Goal: Task Accomplishment & Management: Manage account settings

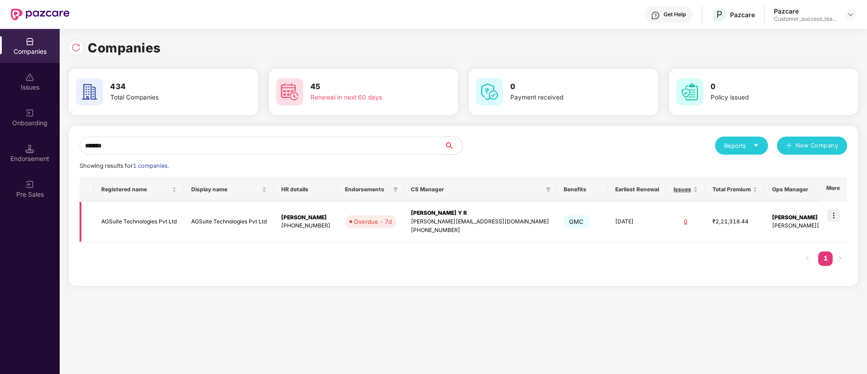
type input "*******"
click at [836, 212] on img at bounding box center [833, 215] width 13 height 13
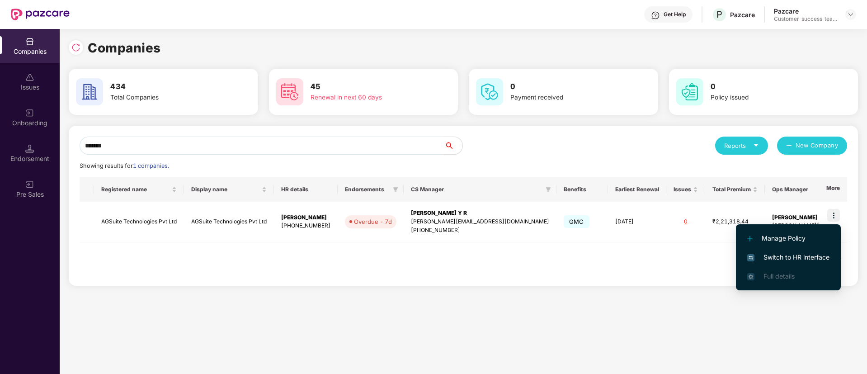
click at [825, 255] on span "Switch to HR interface" at bounding box center [788, 257] width 82 height 10
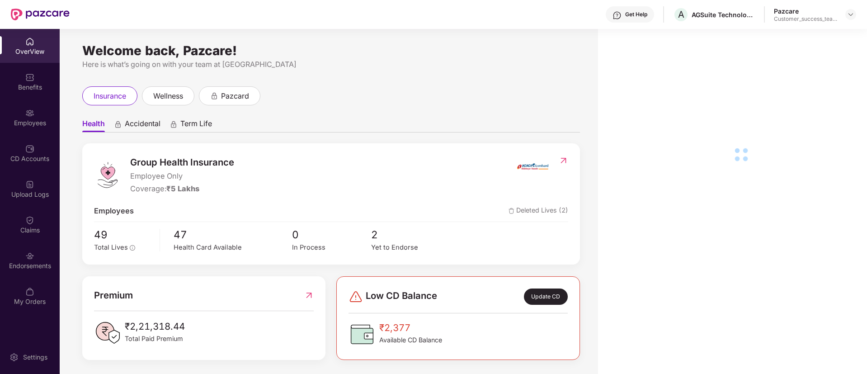
click at [28, 260] on img at bounding box center [29, 255] width 9 height 9
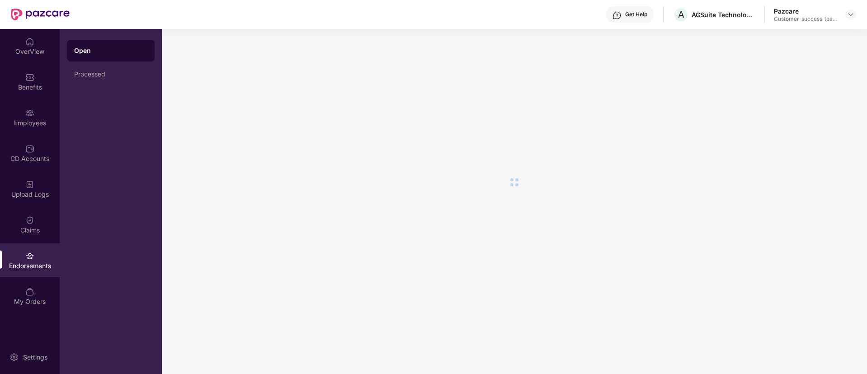
click at [28, 260] on img at bounding box center [29, 255] width 9 height 9
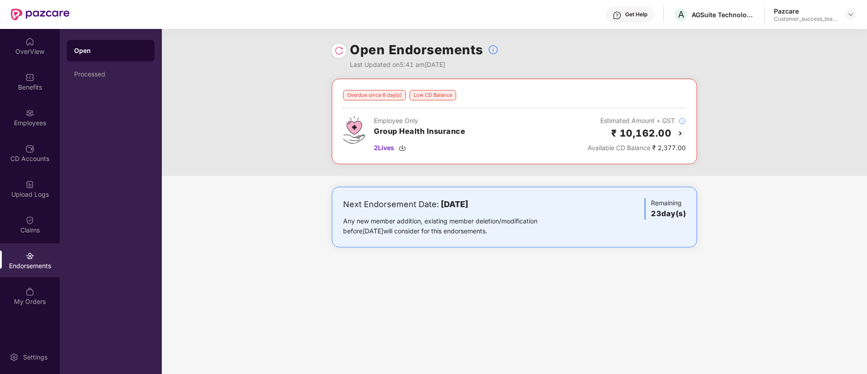
click at [338, 51] on img at bounding box center [339, 50] width 9 height 9
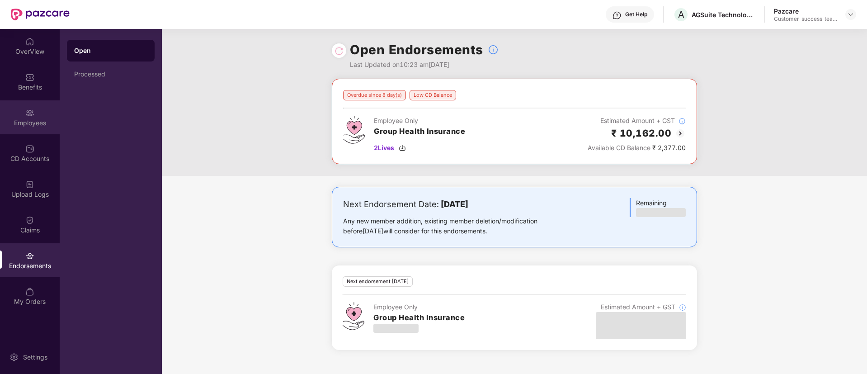
click at [37, 123] on div "Employees" at bounding box center [30, 122] width 60 height 9
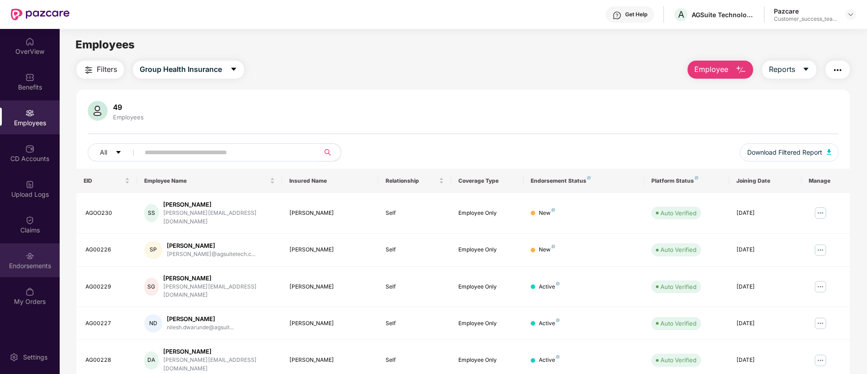
click at [25, 263] on div "Endorsements" at bounding box center [30, 265] width 60 height 9
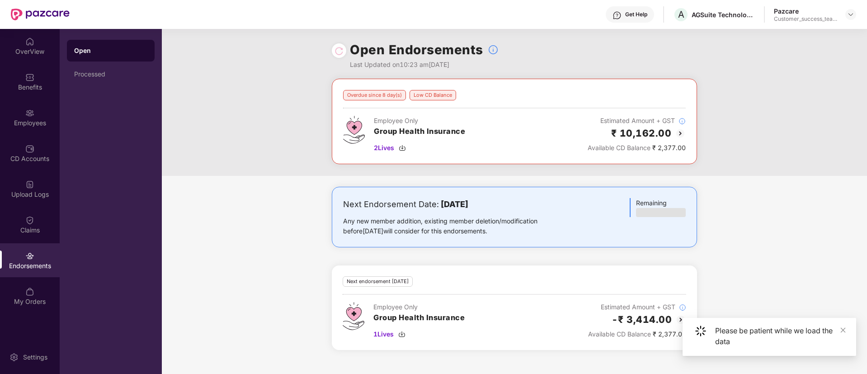
click at [791, 264] on div "Next Endorsement Date: [DATE] Any new member addition, existing member deletion…" at bounding box center [514, 274] width 705 height 174
click at [842, 329] on icon "close" at bounding box center [843, 329] width 5 height 5
click at [684, 320] on img at bounding box center [680, 319] width 11 height 11
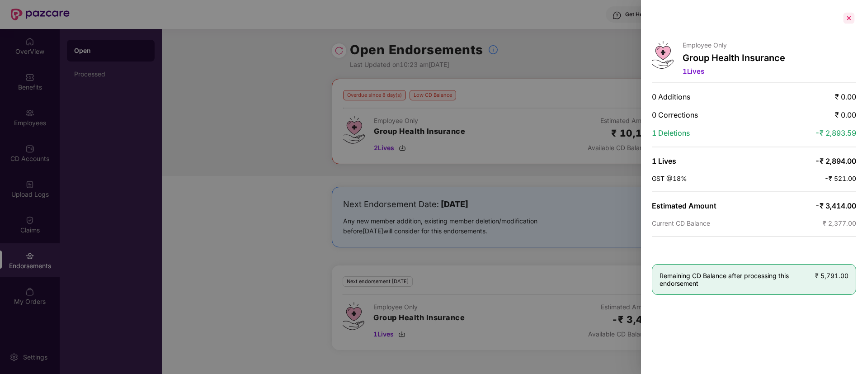
click at [851, 15] on div at bounding box center [849, 18] width 14 height 14
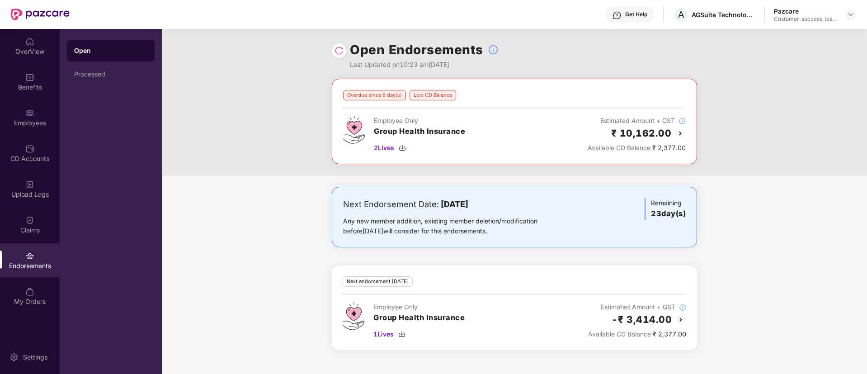
click at [853, 12] on img at bounding box center [850, 14] width 7 height 7
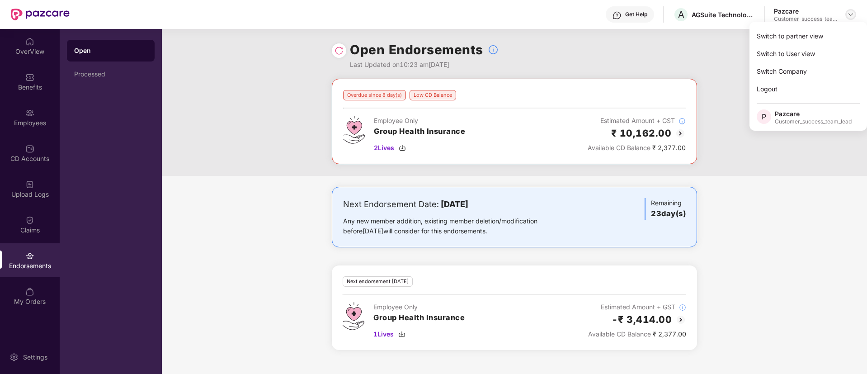
click at [850, 19] on div at bounding box center [850, 14] width 11 height 11
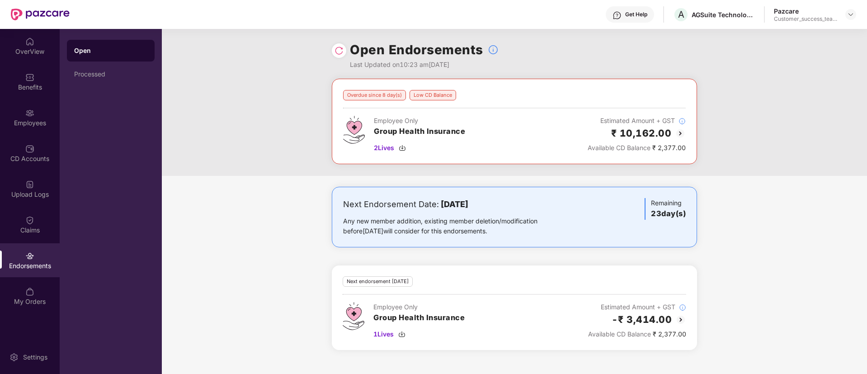
click at [849, 19] on div at bounding box center [850, 14] width 11 height 11
click at [854, 15] on img at bounding box center [850, 14] width 7 height 7
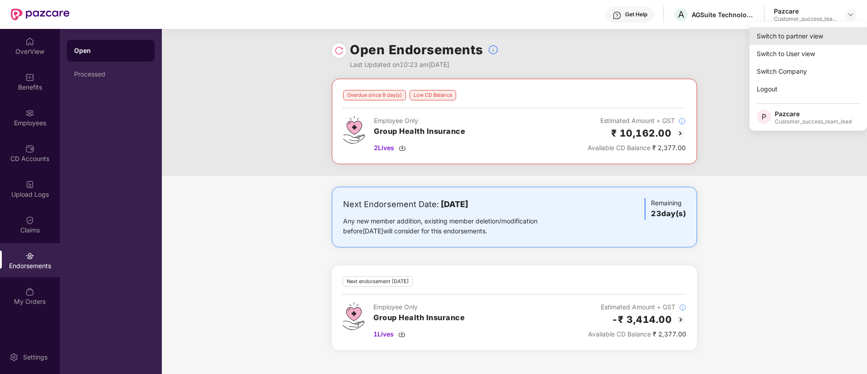
click at [823, 37] on div "Switch to partner view" at bounding box center [809, 36] width 118 height 18
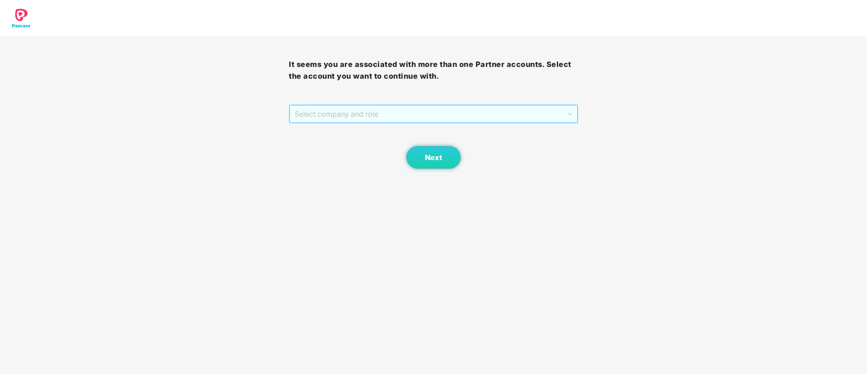
click at [346, 119] on span "Select company and role" at bounding box center [433, 113] width 277 height 17
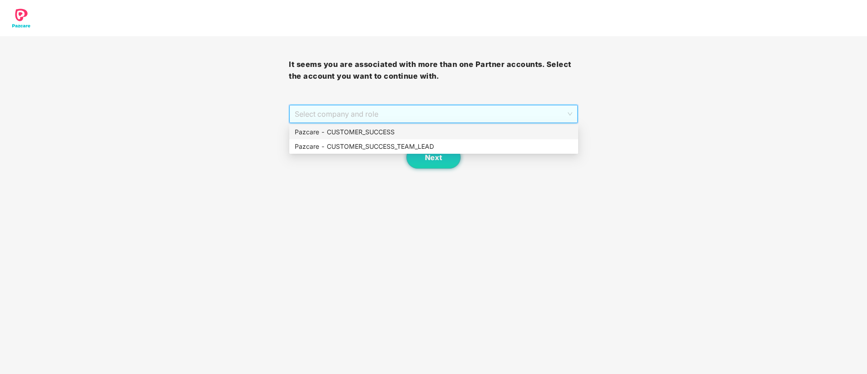
click at [348, 132] on div "Pazcare - CUSTOMER_SUCCESS" at bounding box center [434, 132] width 278 height 10
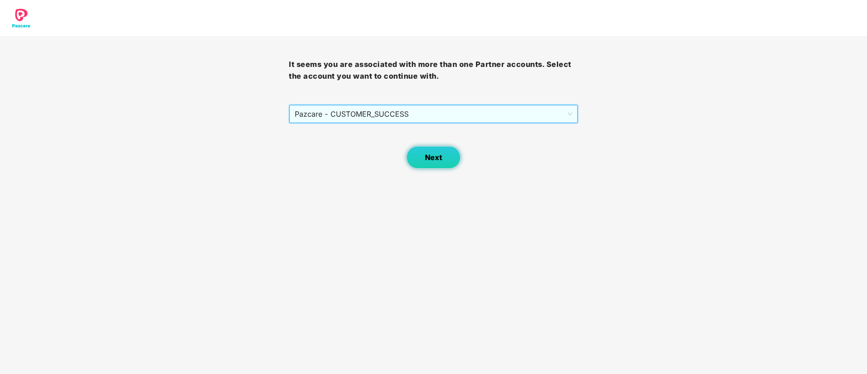
click at [435, 154] on span "Next" at bounding box center [433, 157] width 17 height 9
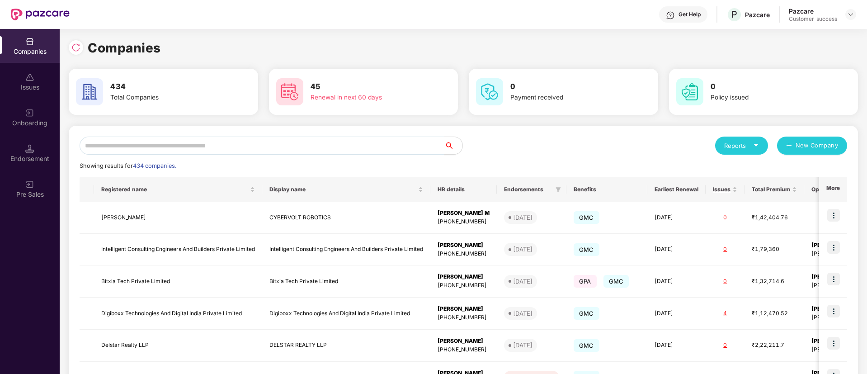
click at [356, 150] on input "text" at bounding box center [262, 146] width 365 height 18
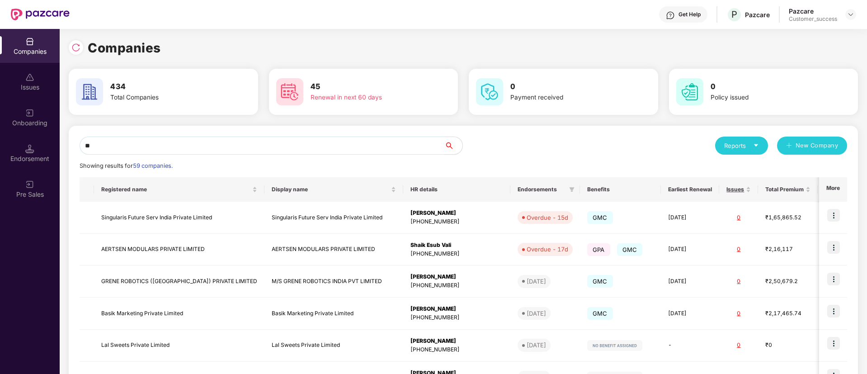
type input "*"
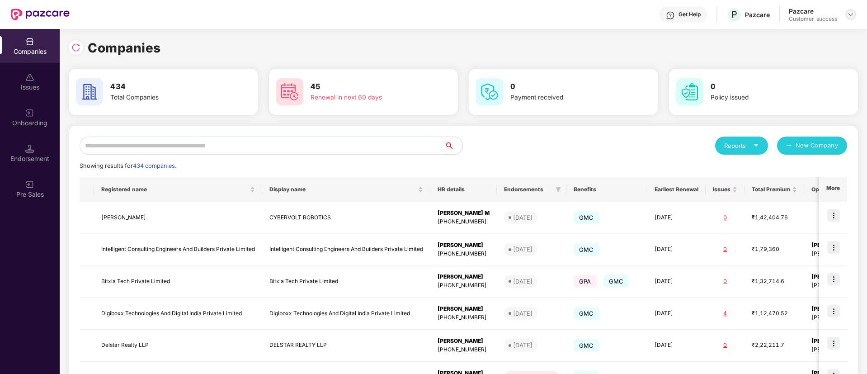
click at [850, 14] on img at bounding box center [850, 14] width 7 height 7
click at [830, 51] on div "Switch Partner" at bounding box center [809, 54] width 118 height 18
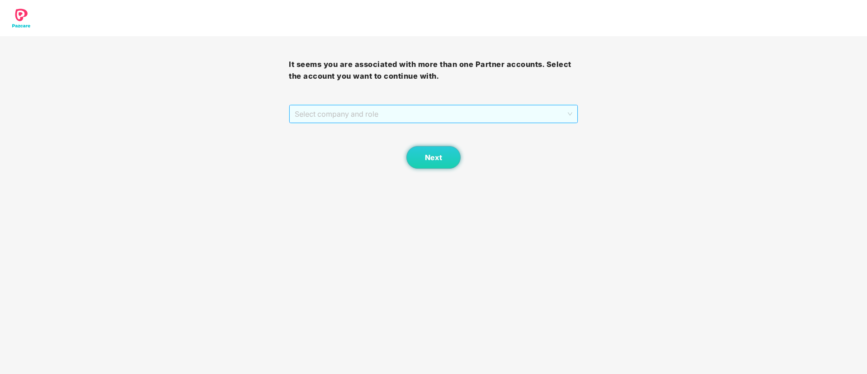
click at [491, 118] on span "Select company and role" at bounding box center [433, 113] width 277 height 17
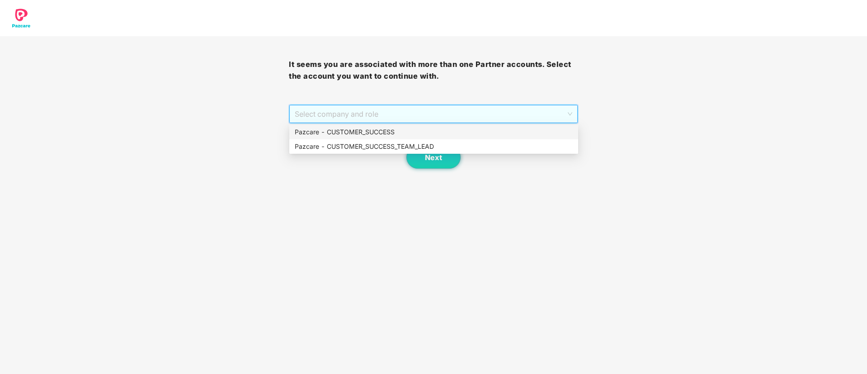
click at [452, 133] on div "Pazcare - CUSTOMER_SUCCESS" at bounding box center [434, 132] width 278 height 10
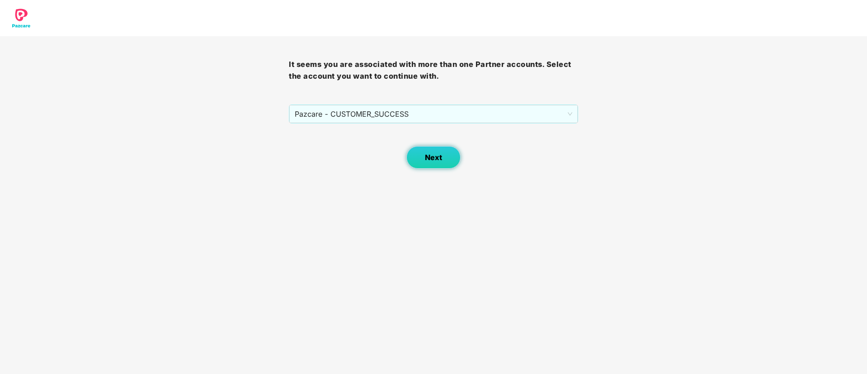
click at [425, 161] on span "Next" at bounding box center [433, 157] width 17 height 9
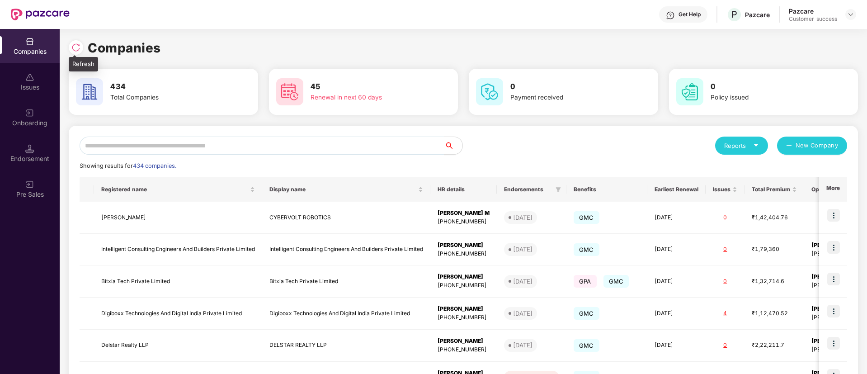
click at [85, 50] on div at bounding box center [78, 46] width 19 height 17
click at [77, 46] on img at bounding box center [75, 47] width 9 height 9
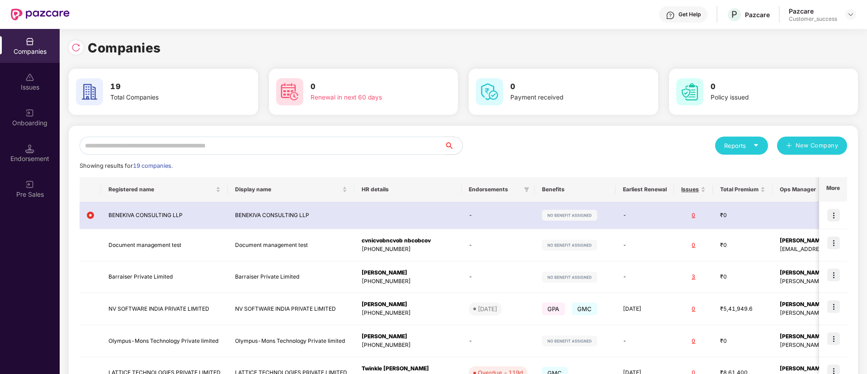
click at [244, 138] on input "text" at bounding box center [262, 146] width 365 height 18
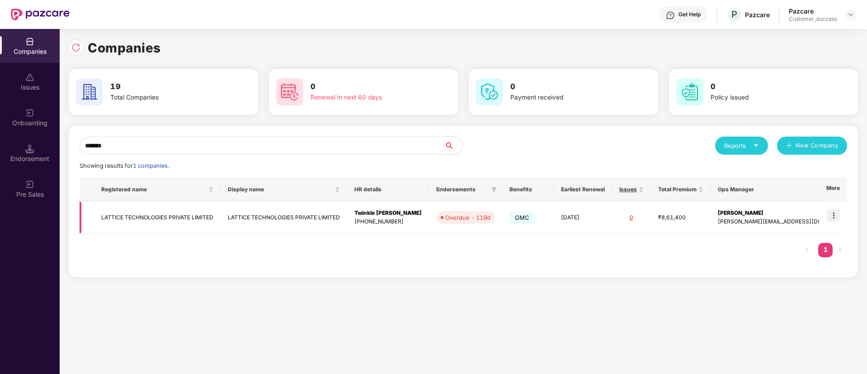
type input "*******"
click at [836, 215] on img at bounding box center [833, 215] width 13 height 13
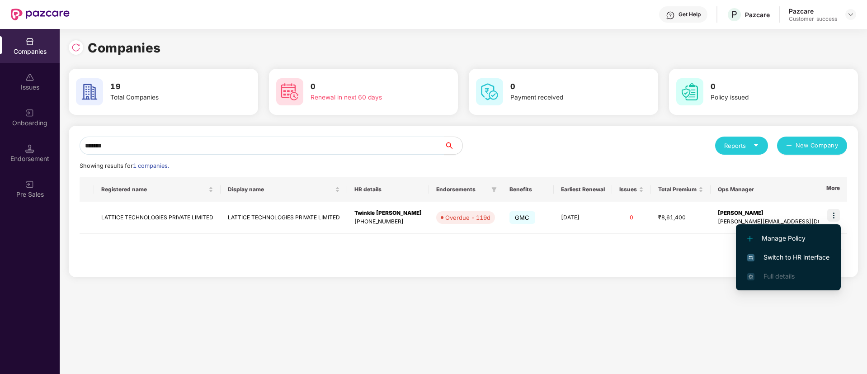
click at [822, 260] on span "Switch to HR interface" at bounding box center [788, 257] width 82 height 10
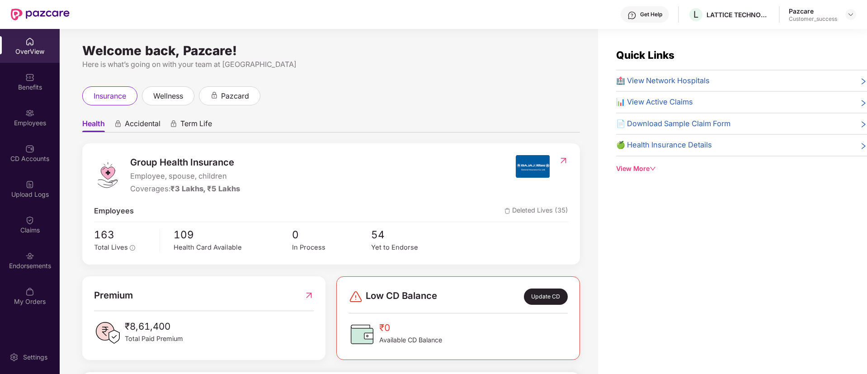
click at [19, 119] on div "Employees" at bounding box center [30, 122] width 60 height 9
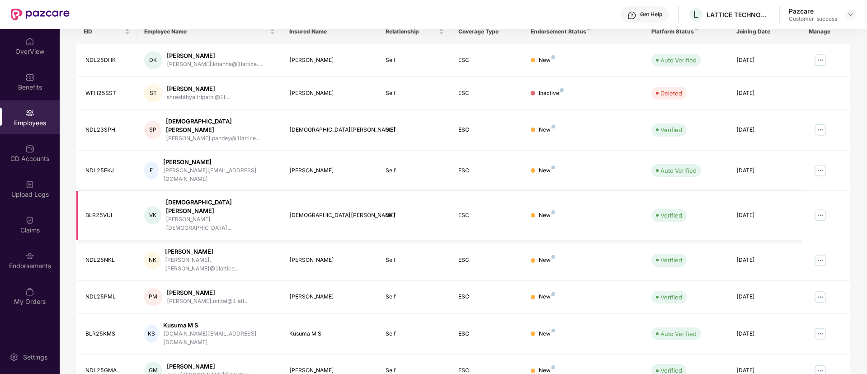
scroll to position [182, 0]
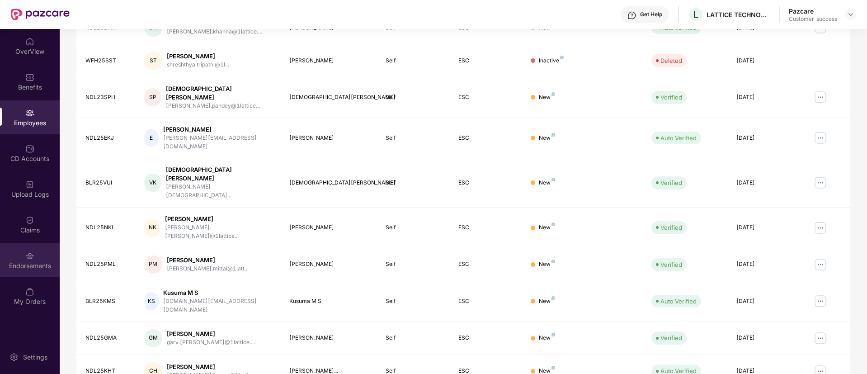
click at [24, 259] on div "Endorsements" at bounding box center [30, 260] width 60 height 34
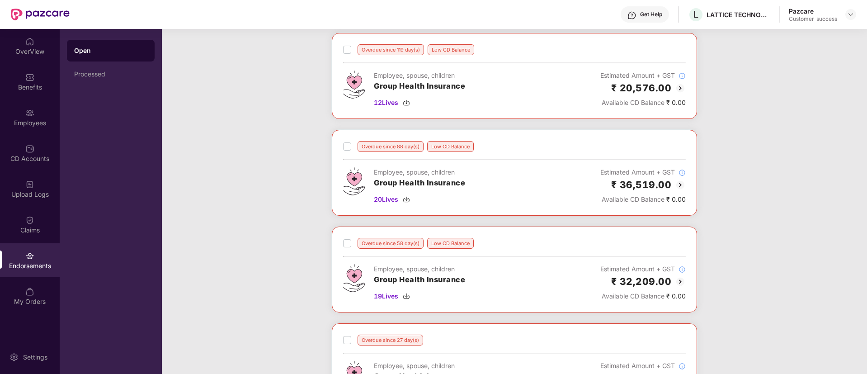
scroll to position [0, 0]
